Goal: Information Seeking & Learning: Learn about a topic

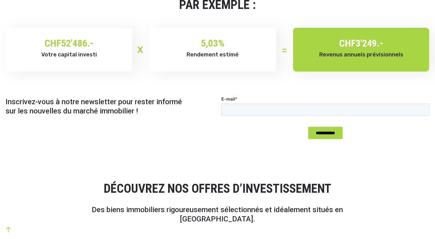
scroll to position [529, 0]
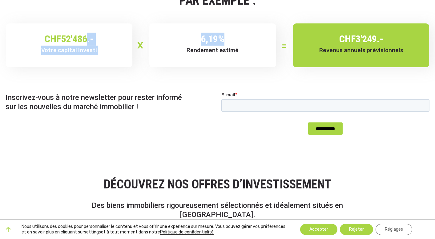
drag, startPoint x: 83, startPoint y: 42, endPoint x: 158, endPoint y: 68, distance: 79.6
click at [158, 68] on section "PAR EXEMPLE : CHF 52'486.- Votre capital investi 6,19 % Rendement estimé CHF 3'…" at bounding box center [217, 22] width 435 height 114
click at [98, 66] on div "CHF 52'486.- Votre capital investi" at bounding box center [69, 45] width 127 height 44
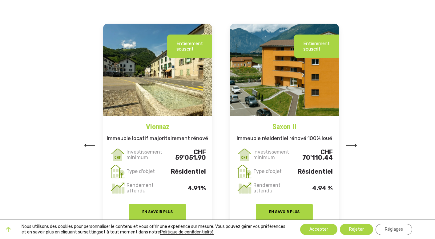
scroll to position [755, 0]
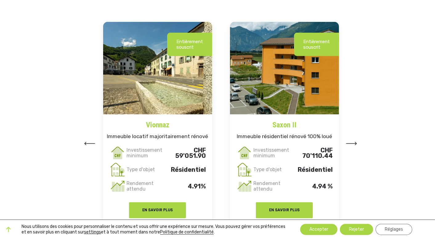
click at [354, 143] on img at bounding box center [351, 143] width 11 height 3
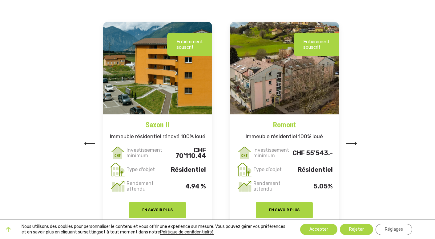
click at [354, 143] on img at bounding box center [351, 143] width 11 height 3
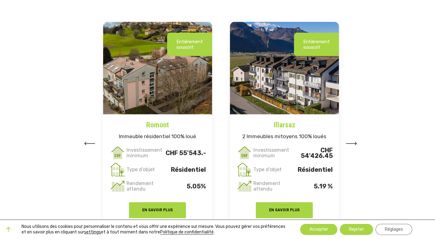
click at [354, 143] on img at bounding box center [351, 143] width 11 height 3
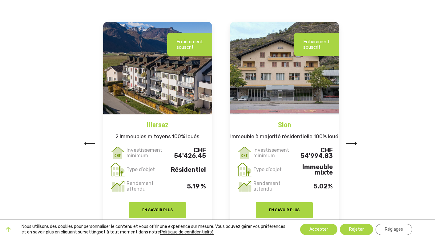
click at [354, 143] on img at bounding box center [351, 143] width 11 height 3
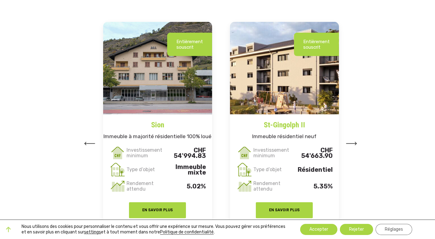
click at [354, 143] on img at bounding box center [351, 143] width 11 height 3
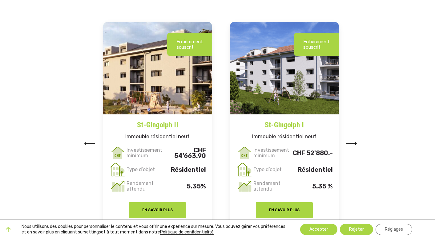
click at [354, 143] on img at bounding box center [351, 143] width 11 height 3
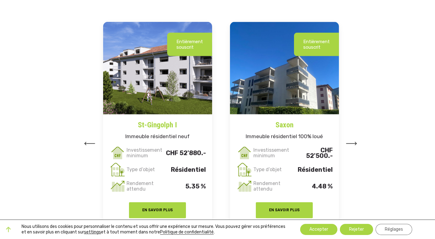
click at [354, 143] on img at bounding box center [351, 143] width 11 height 3
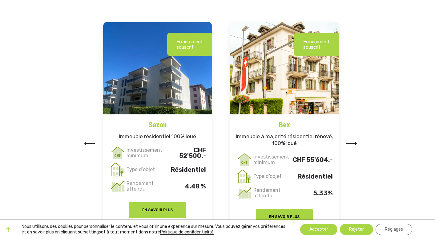
click at [354, 143] on img at bounding box center [351, 143] width 11 height 3
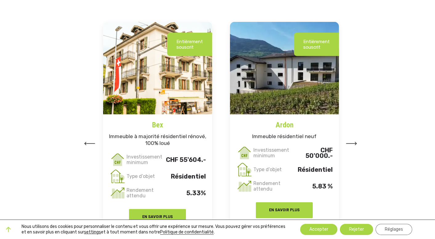
click at [354, 143] on img at bounding box center [351, 143] width 11 height 3
click at [317, 230] on button "Accepter" at bounding box center [318, 229] width 37 height 11
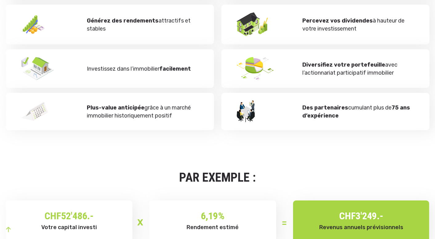
scroll to position [0, 0]
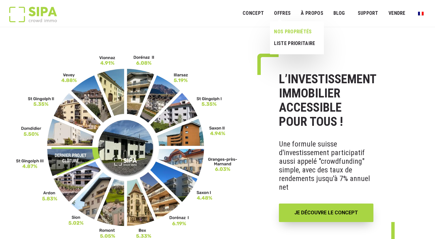
click at [294, 31] on link "NOS PROPRIÉTÉS" at bounding box center [294, 32] width 49 height 12
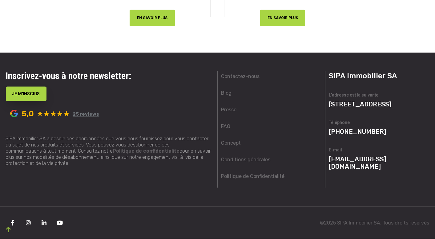
scroll to position [1936, 0]
drag, startPoint x: 373, startPoint y: 113, endPoint x: 328, endPoint y: 101, distance: 46.4
click at [328, 101] on div "SIPA Immobilier SA L'adresse est la suivante Rue du Lion-d’Or 6, 1003 Lausanne …" at bounding box center [380, 129] width 108 height 116
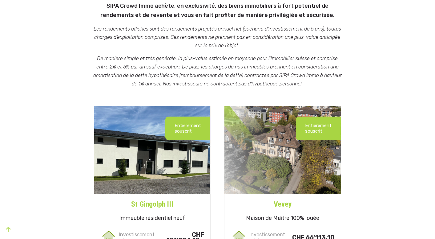
scroll to position [0, 0]
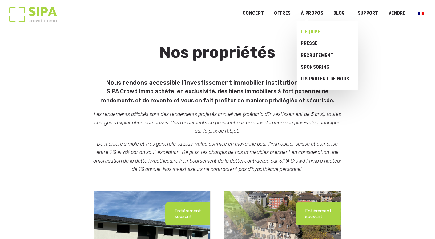
click at [318, 34] on link "L’ÉQUIPE" at bounding box center [325, 32] width 56 height 12
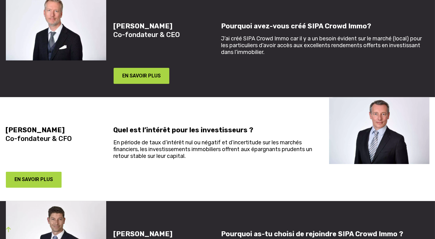
scroll to position [522, 0]
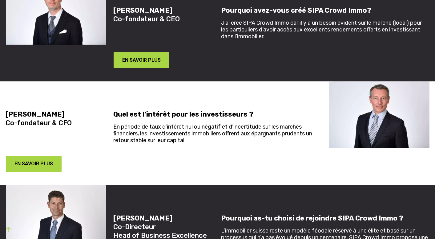
drag, startPoint x: 219, startPoint y: 109, endPoint x: 189, endPoint y: 125, distance: 34.3
click at [189, 125] on p "En période de taux d’intérêt nul ou négatif et d’incertitude sur les marchés fi…" at bounding box center [218, 133] width 208 height 20
drag, startPoint x: 189, startPoint y: 125, endPoint x: 175, endPoint y: 161, distance: 38.3
click at [175, 161] on section "Alan Andersen Co-fondateur & CFO Quel est l’intérêt pour les investisseurs ? En…" at bounding box center [217, 133] width 435 height 104
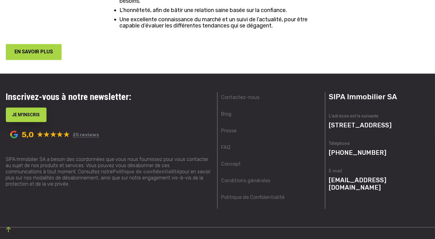
scroll to position [1437, 0]
